Goal: Task Accomplishment & Management: Use online tool/utility

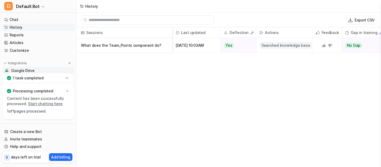
click at [25, 70] on span "Google Drive" at bounding box center [22, 70] width 23 height 5
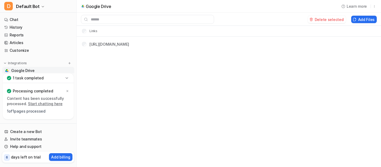
drag, startPoint x: 283, startPoint y: 44, endPoint x: 92, endPoint y: 46, distance: 191.3
click at [92, 46] on tr "[URL][DOMAIN_NAME]" at bounding box center [229, 44] width 304 height 15
click at [149, 81] on div "Google Drive Learn more Delete selected Add Files Links [URL][DOMAIN_NAME]" at bounding box center [190, 83] width 381 height 167
click at [129, 44] on link "[URL][DOMAIN_NAME]" at bounding box center [109, 44] width 40 height 5
click at [127, 46] on link "[URL][DOMAIN_NAME]" at bounding box center [109, 44] width 40 height 5
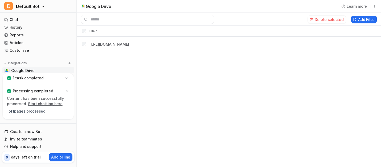
click at [67, 78] on icon at bounding box center [66, 78] width 5 height 5
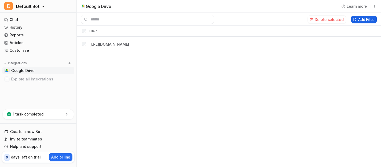
click at [362, 20] on button "Add Files" at bounding box center [364, 19] width 26 height 7
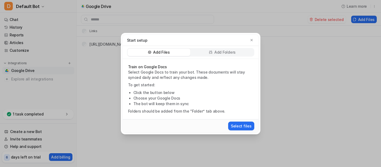
click at [216, 54] on p "Add Folders" at bounding box center [224, 52] width 21 height 5
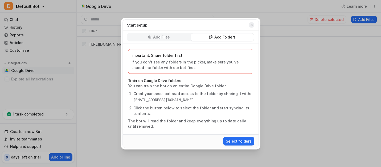
click at [251, 25] on icon "button" at bounding box center [252, 25] width 4 height 4
